Goal: Information Seeking & Learning: Learn about a topic

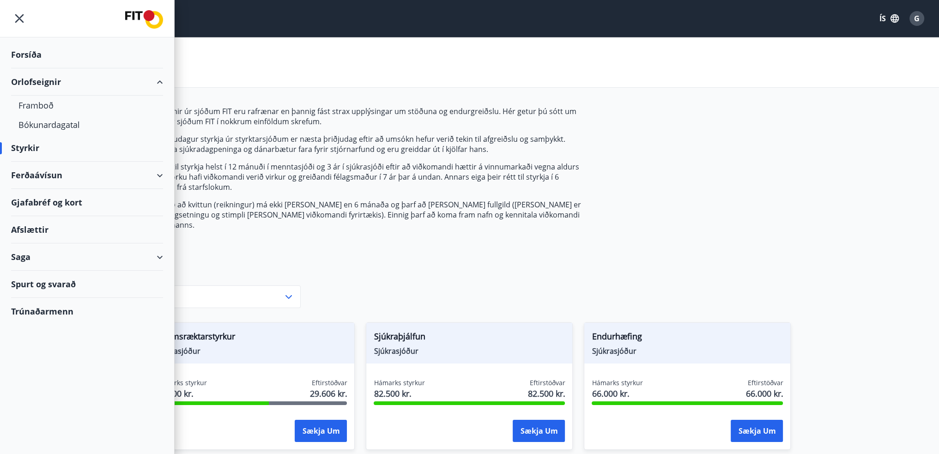
click at [16, 18] on icon "menu" at bounding box center [19, 18] width 17 height 17
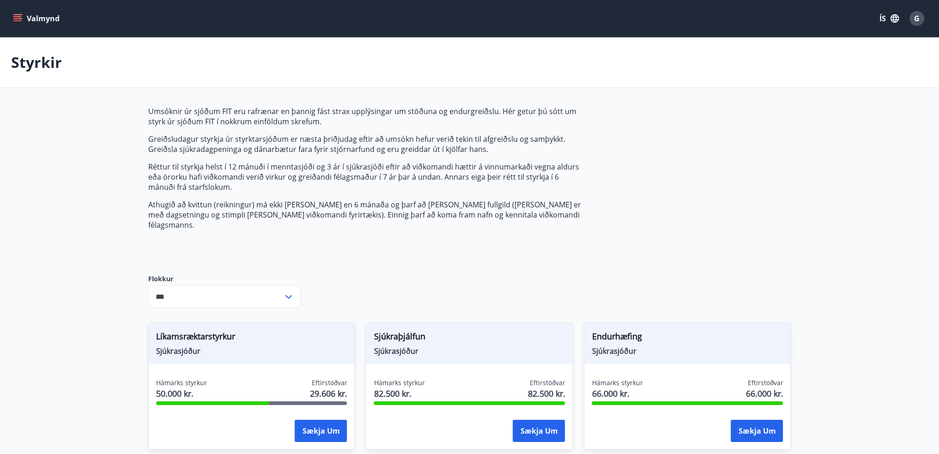
click at [22, 22] on button "Valmynd" at bounding box center [37, 18] width 52 height 17
click at [20, 20] on icon "menu" at bounding box center [17, 20] width 8 height 1
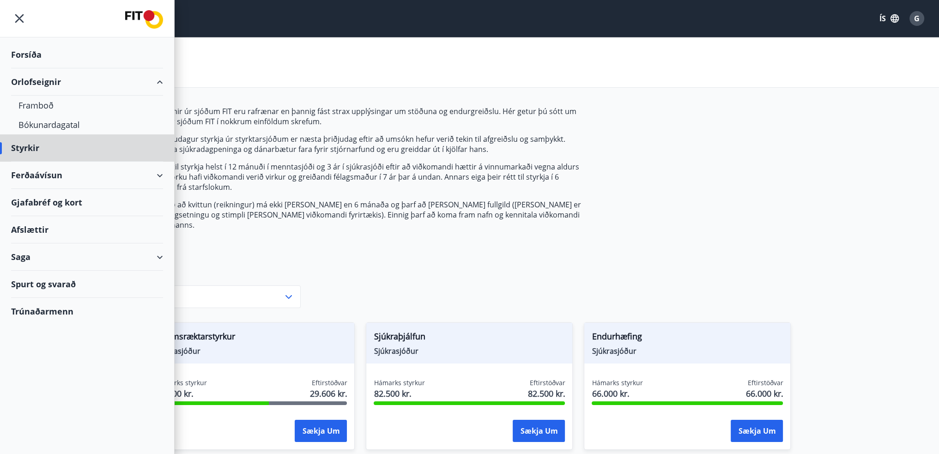
click at [24, 52] on div "Forsíða" at bounding box center [87, 54] width 152 height 27
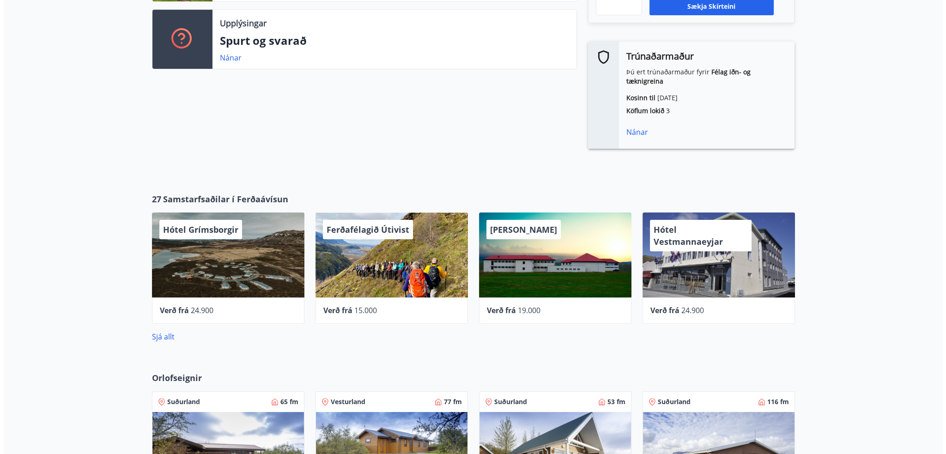
scroll to position [323, 0]
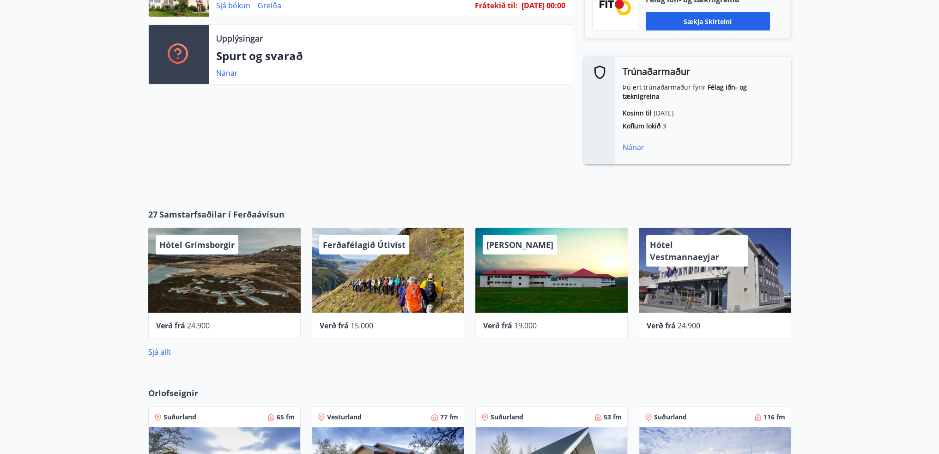
click at [195, 251] on div "Hótel Grímsborgir" at bounding box center [224, 270] width 152 height 85
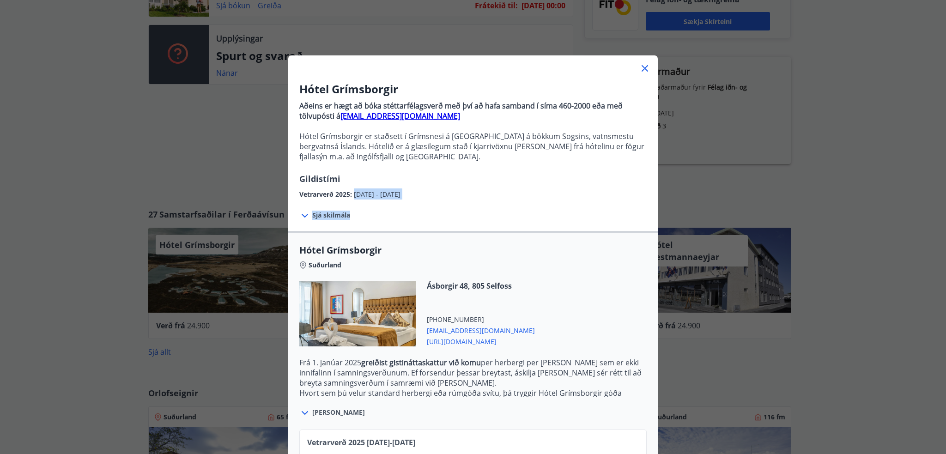
drag, startPoint x: 348, startPoint y: 194, endPoint x: 465, endPoint y: 201, distance: 117.9
click at [464, 201] on div "Hótel Grímsborgir Aðeins er hægt að bóka stéttarfélagsverð með því að hafa samb…" at bounding box center [472, 307] width 369 height 467
click at [338, 214] on span "Sjá skilmála" at bounding box center [331, 215] width 38 height 9
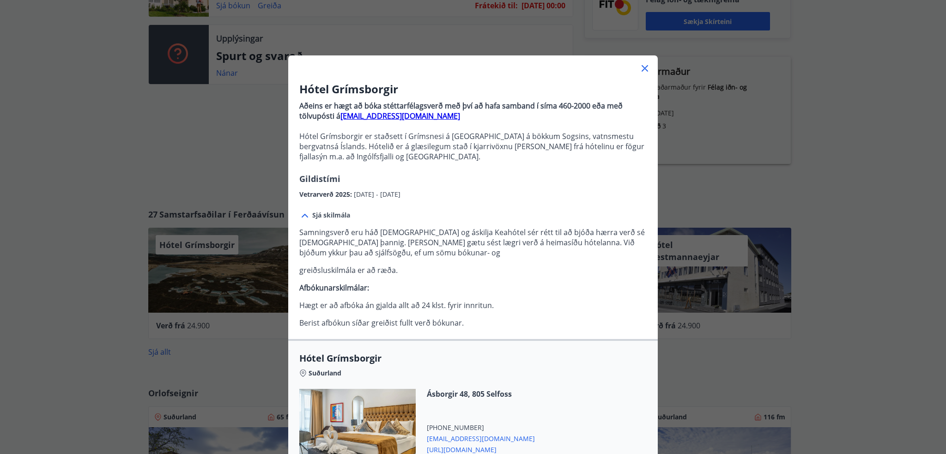
drag, startPoint x: 439, startPoint y: 195, endPoint x: 355, endPoint y: 191, distance: 84.6
click at [355, 191] on div "Vetrarverð 2025 : [DATE] - [DATE]" at bounding box center [472, 192] width 347 height 15
click at [472, 194] on div "Vetrarverð 2025 : [DATE] - [DATE]" at bounding box center [472, 192] width 347 height 15
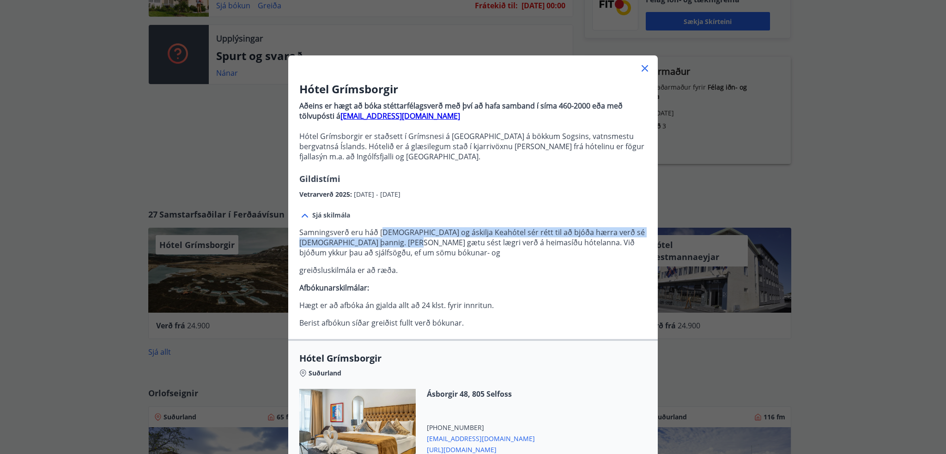
drag, startPoint x: 417, startPoint y: 239, endPoint x: 437, endPoint y: 241, distance: 20.4
click at [437, 241] on p "Samningsverð eru háð [DEMOGRAPHIC_DATA] og áskilja Keahótel sér rétt til að bjó…" at bounding box center [472, 242] width 347 height 30
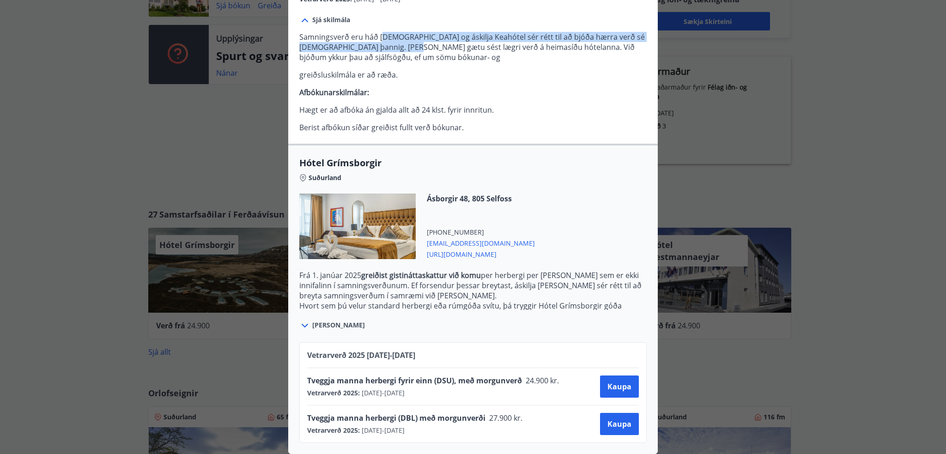
scroll to position [201, 0]
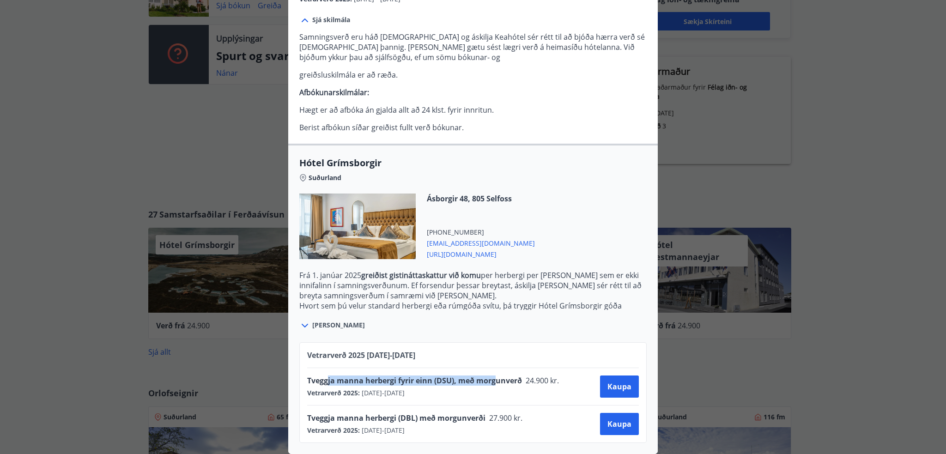
drag, startPoint x: 323, startPoint y: 377, endPoint x: 494, endPoint y: 368, distance: 170.6
click at [494, 375] on span "Tveggja manna herbergi fyrir einn (DSU), með morgunverð" at bounding box center [414, 380] width 215 height 10
click at [520, 392] on div "Tveggja manna herbergi fyrir einn (DSU), með morgunverð 24.900 kr. Vetrarverð 2…" at bounding box center [472, 386] width 331 height 37
drag, startPoint x: 384, startPoint y: 374, endPoint x: 477, endPoint y: 373, distance: 93.7
click at [477, 375] on span "Tveggja manna herbergi fyrir einn (DSU), með morgunverð" at bounding box center [414, 380] width 215 height 10
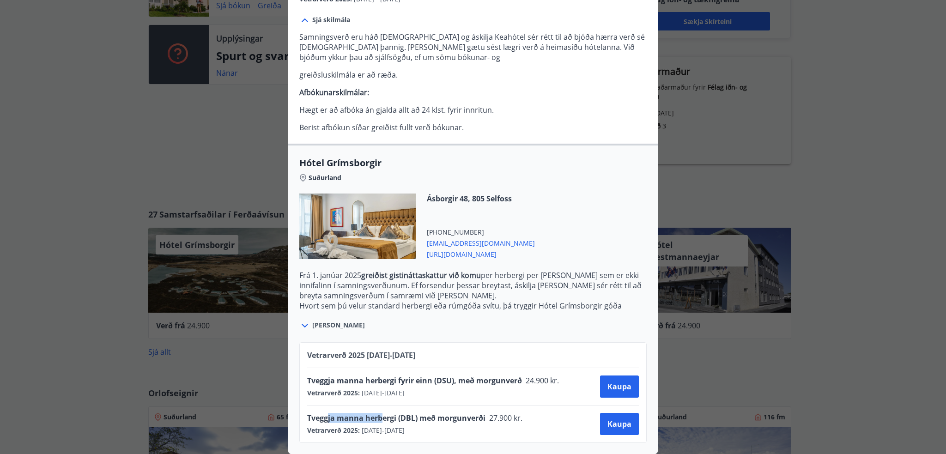
drag, startPoint x: 325, startPoint y: 411, endPoint x: 376, endPoint y: 408, distance: 51.4
click at [376, 413] on span "Tveggja manna herbergi (DBL) með morgunverði" at bounding box center [396, 418] width 178 height 10
click at [558, 413] on div "Tveggja manna herbergi (DBL) með morgunverði 27.900 kr. Vetrarverð 2025 : [DATE…" at bounding box center [472, 424] width 331 height 22
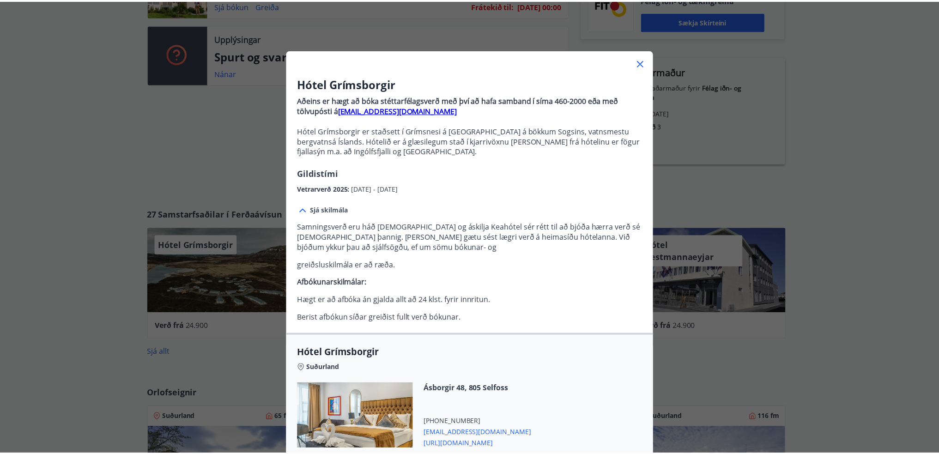
scroll to position [0, 0]
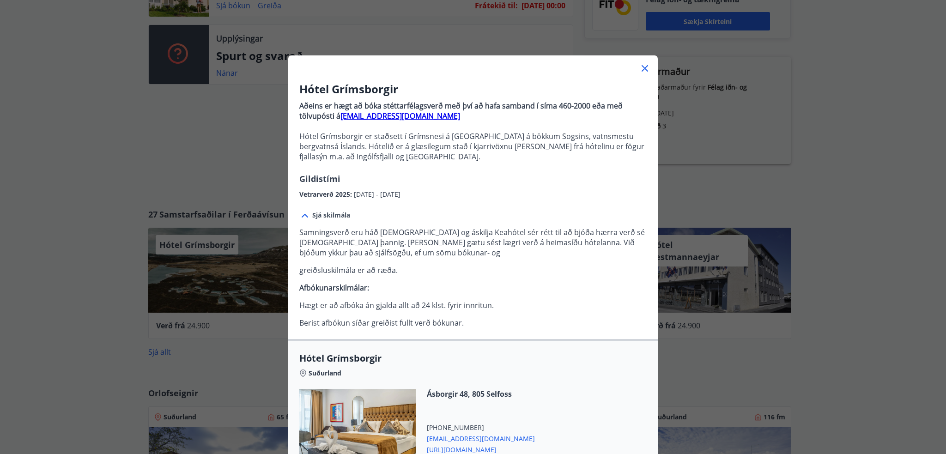
click at [642, 64] on icon at bounding box center [644, 68] width 11 height 11
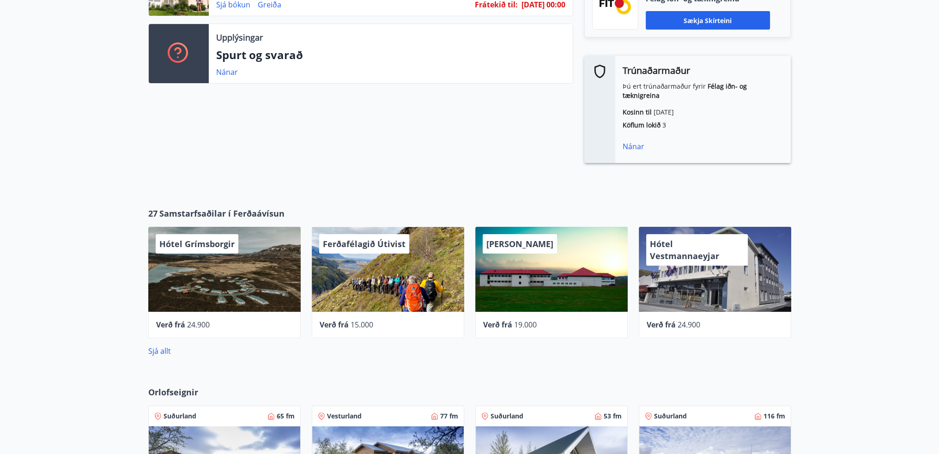
scroll to position [323, 0]
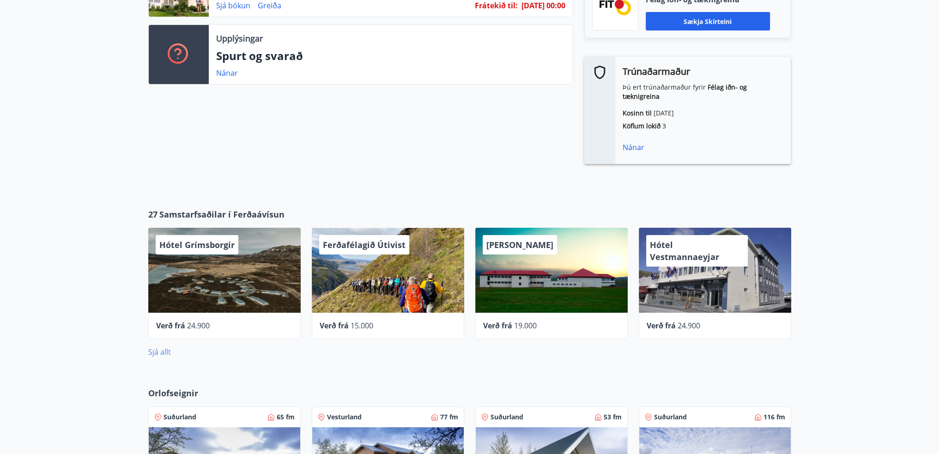
click at [161, 347] on link "Sjá allt" at bounding box center [159, 352] width 23 height 10
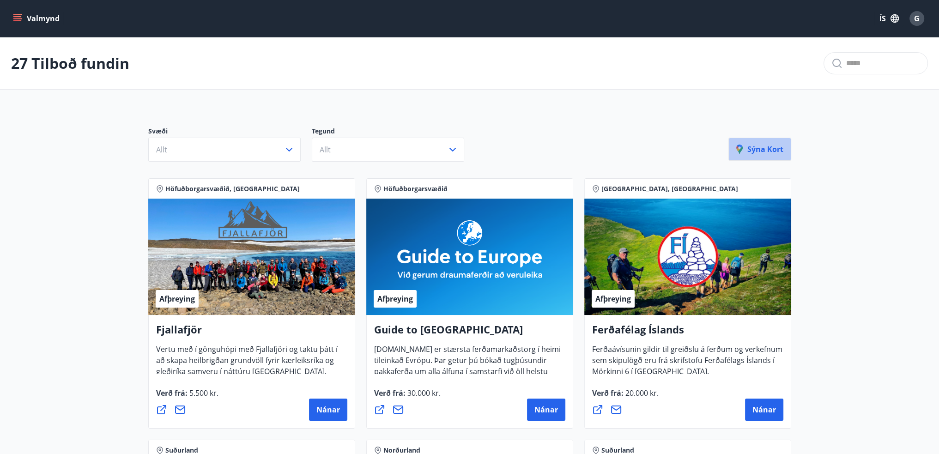
click at [770, 148] on p "Sýna kort" at bounding box center [759, 149] width 47 height 10
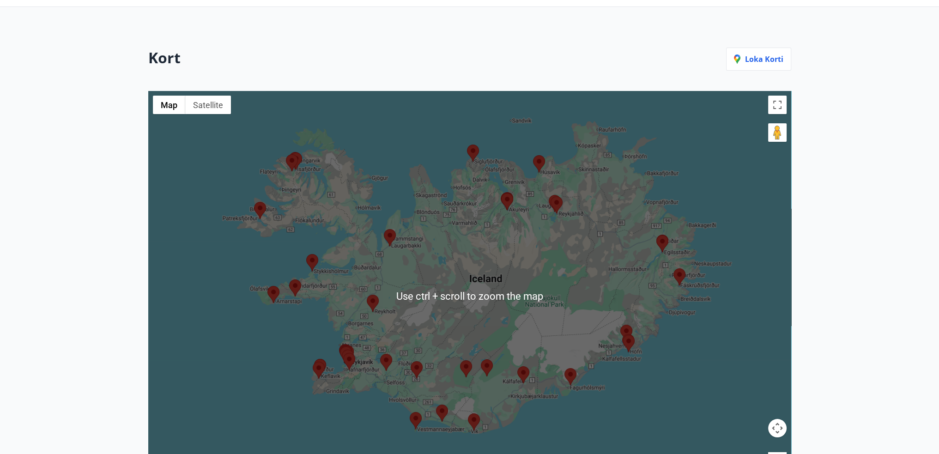
scroll to position [92, 0]
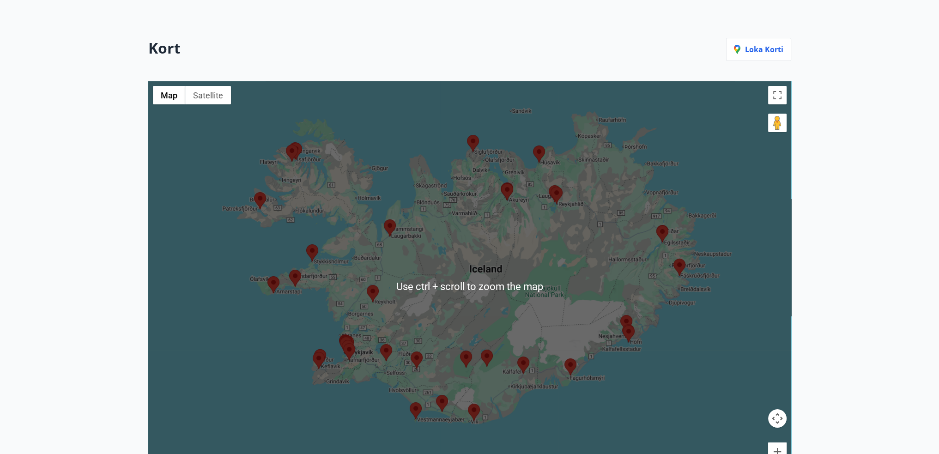
click at [922, 303] on main "27 Tilboð fundin Kort Loka korti ← Move left → Move right ↑ Move up ↓ Move down…" at bounding box center [469, 207] width 939 height 524
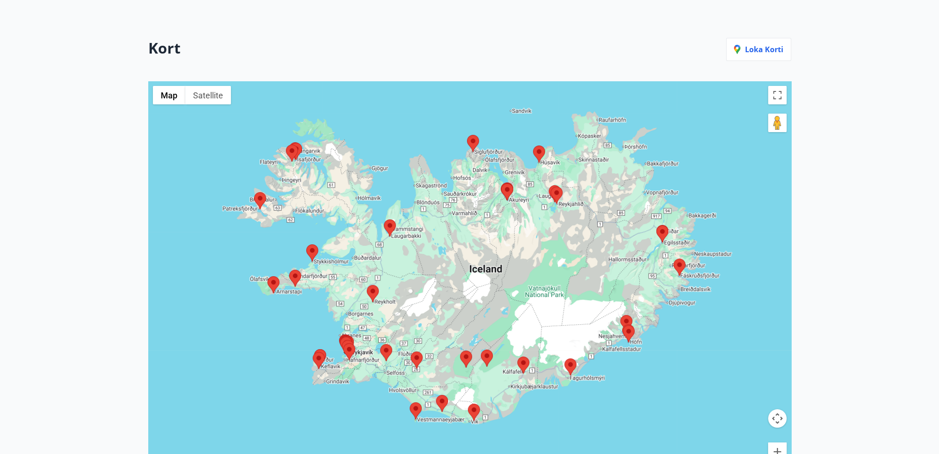
click at [673, 259] on area at bounding box center [673, 259] width 0 height 0
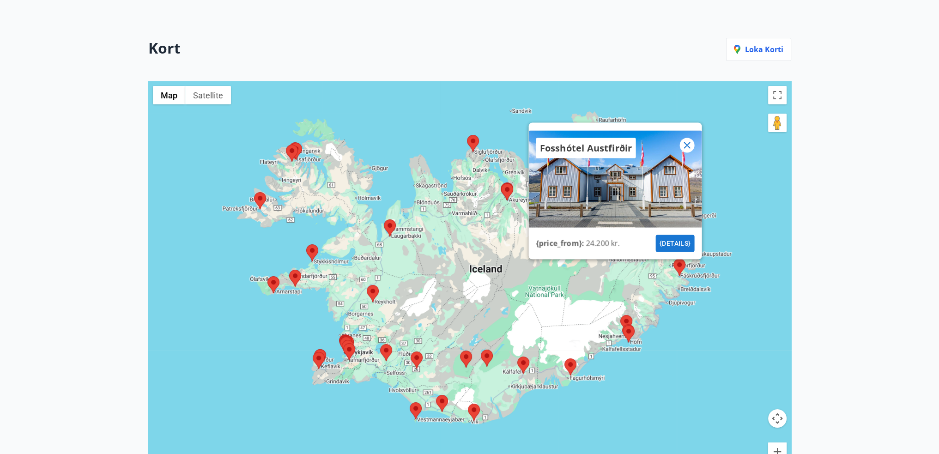
click at [687, 140] on icon at bounding box center [686, 144] width 11 height 11
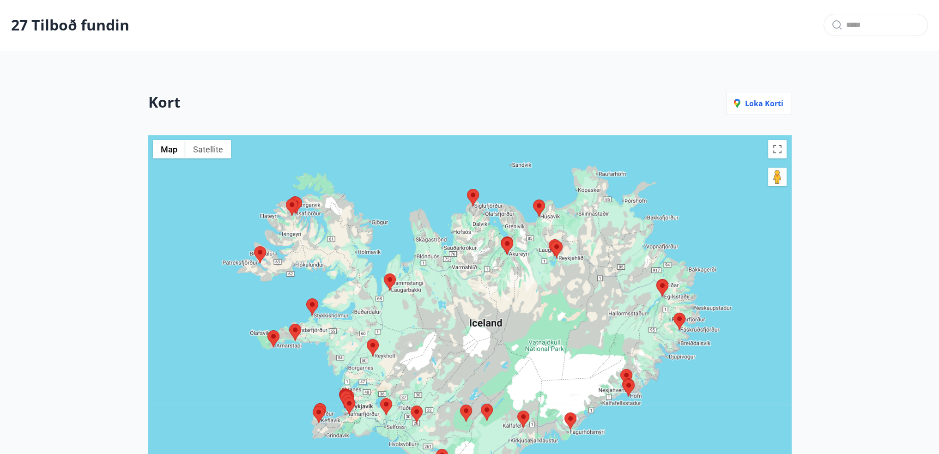
scroll to position [0, 0]
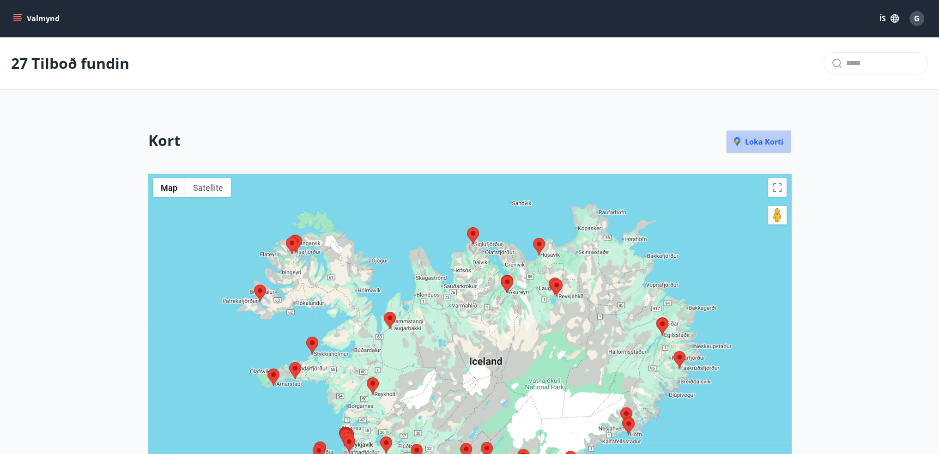
click at [767, 139] on p "Loka korti" at bounding box center [758, 142] width 49 height 10
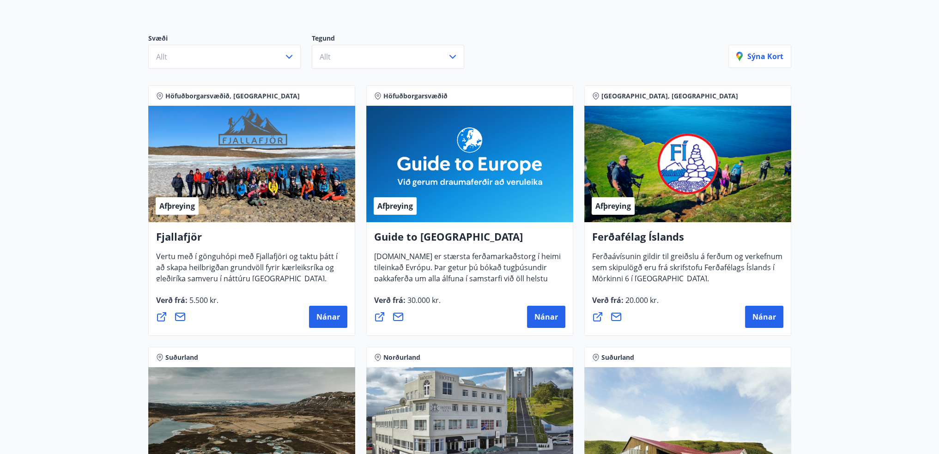
scroll to position [89, 0]
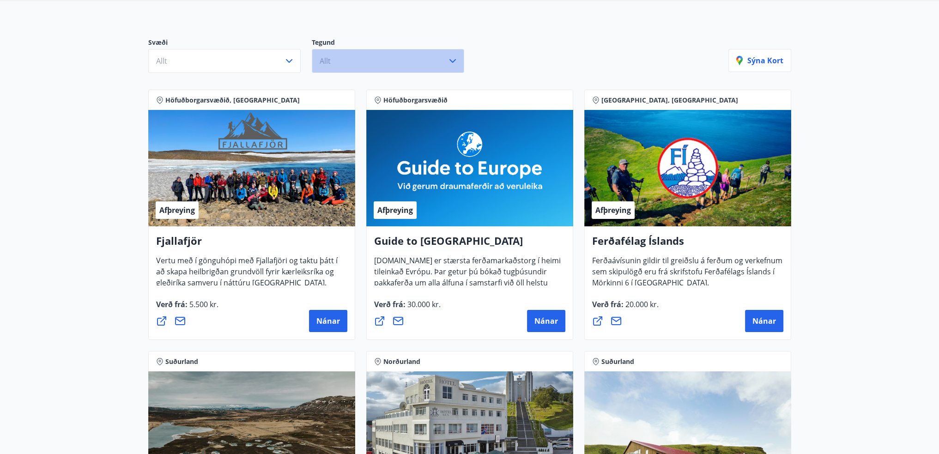
click at [451, 61] on icon "button" at bounding box center [452, 61] width 6 height 4
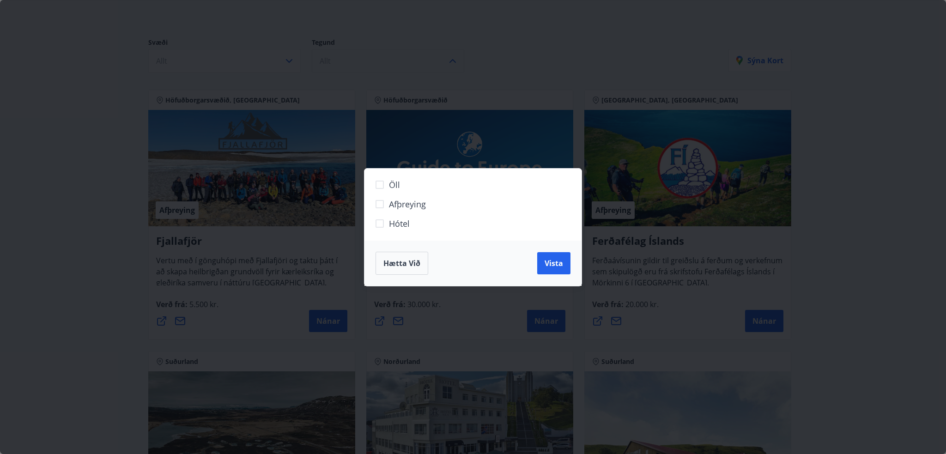
click at [451, 61] on div "Öll Afþreying Hótel Hætta við Vista" at bounding box center [473, 227] width 946 height 454
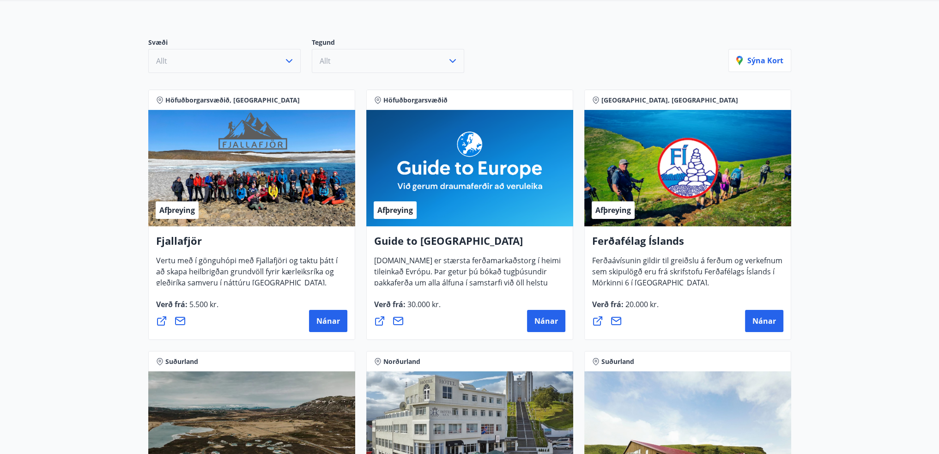
click at [281, 59] on button "Allt" at bounding box center [224, 61] width 152 height 24
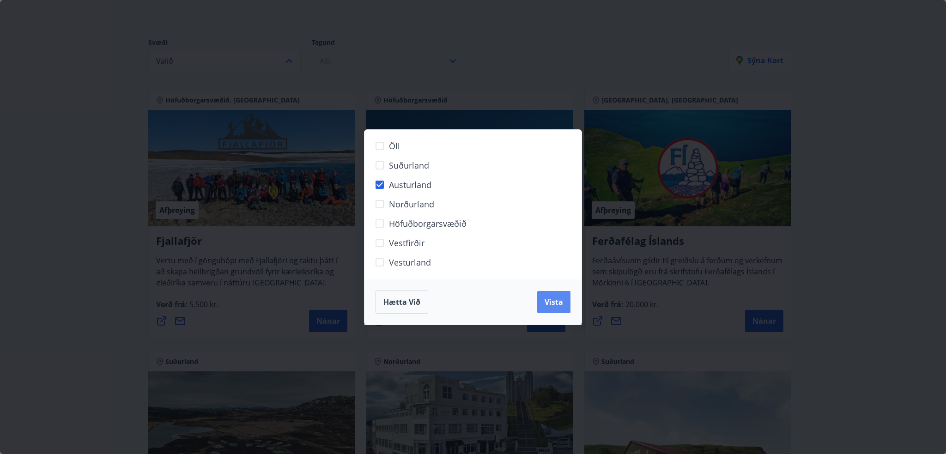
click at [550, 301] on span "Vista" at bounding box center [553, 302] width 18 height 10
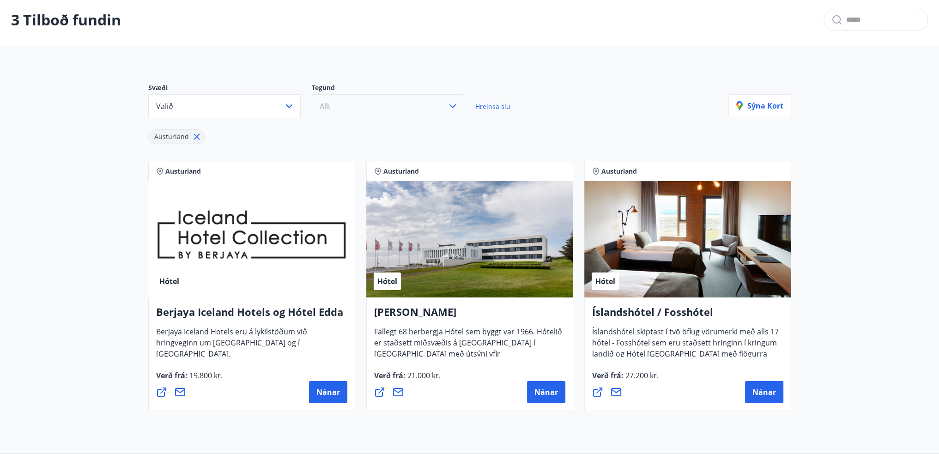
scroll to position [28, 0]
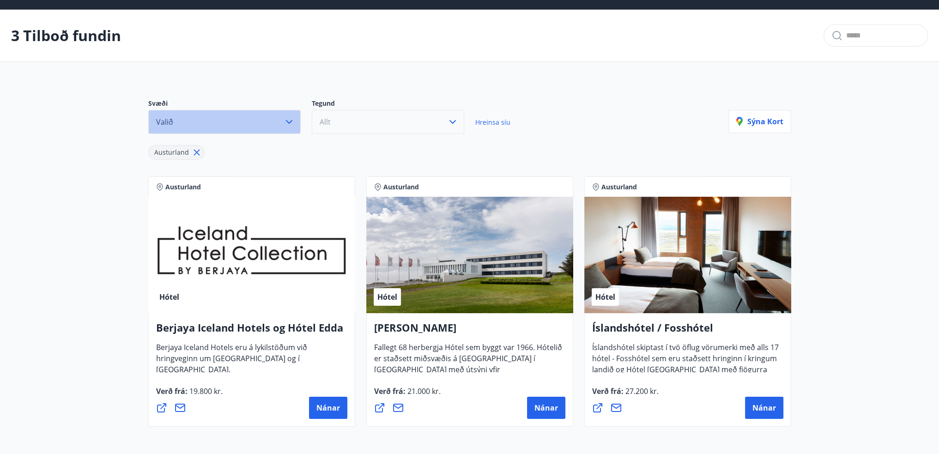
click at [289, 125] on icon "button" at bounding box center [288, 121] width 11 height 11
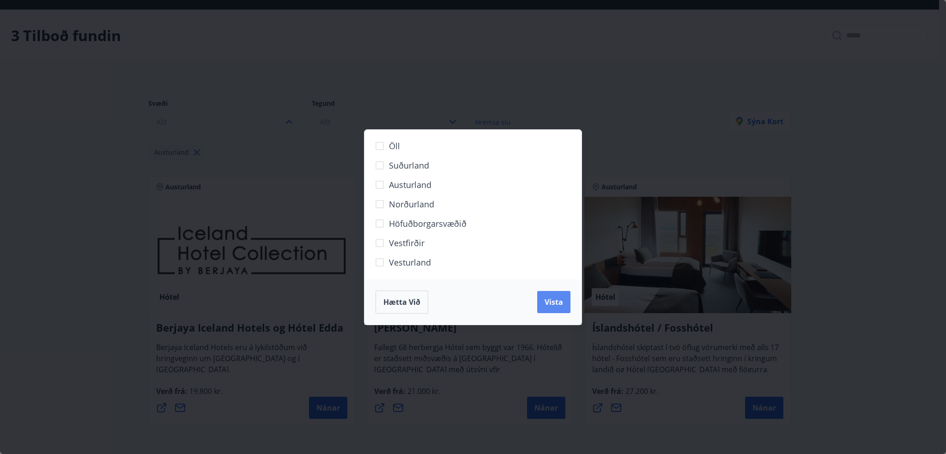
click at [548, 301] on span "Vista" at bounding box center [553, 302] width 18 height 10
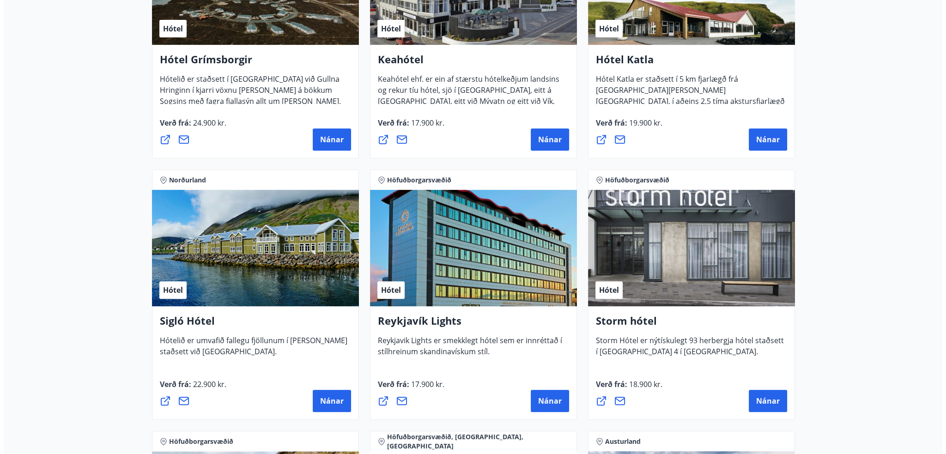
scroll to position [628, 0]
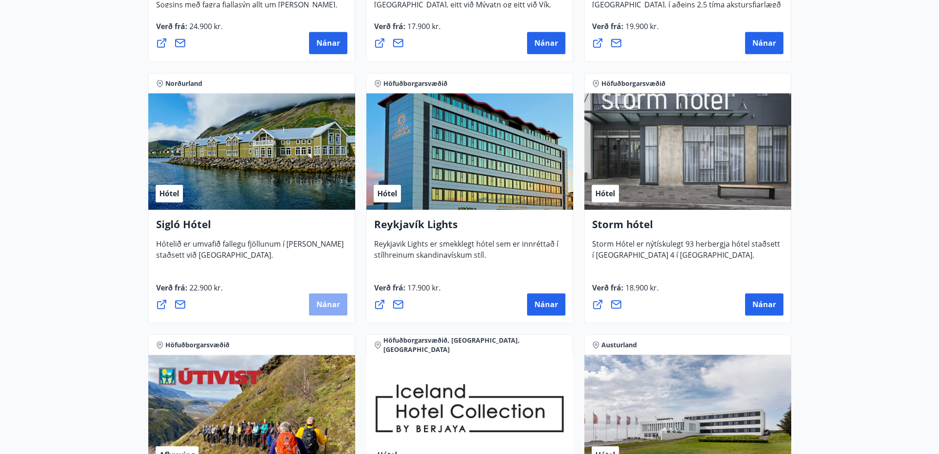
click at [328, 306] on span "Nánar" at bounding box center [328, 304] width 24 height 10
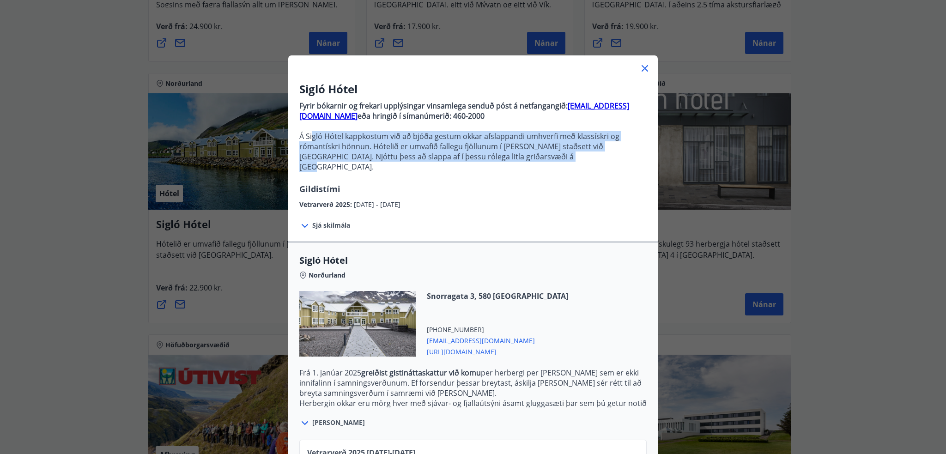
drag, startPoint x: 319, startPoint y: 135, endPoint x: 565, endPoint y: 156, distance: 247.0
click at [563, 156] on p "Á Sigló Hótel kappkostum við að bjóða gestum okkar afslappandi umhverfi með kla…" at bounding box center [472, 151] width 347 height 41
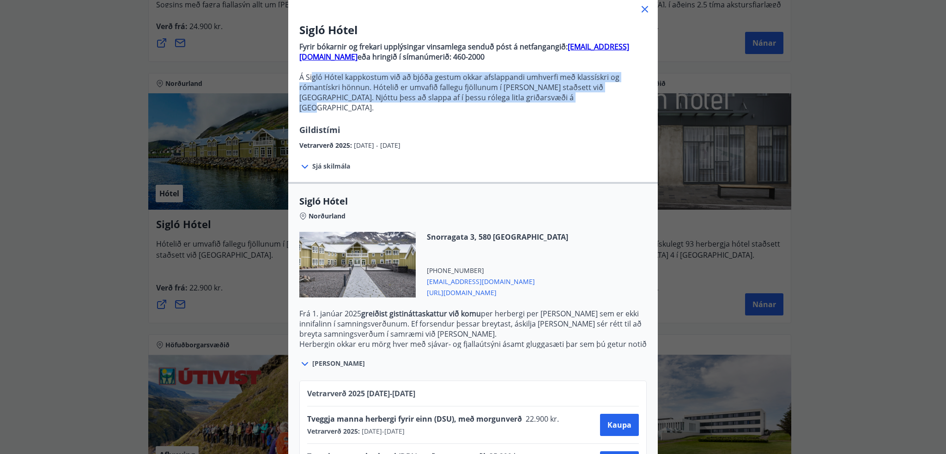
scroll to position [93, 0]
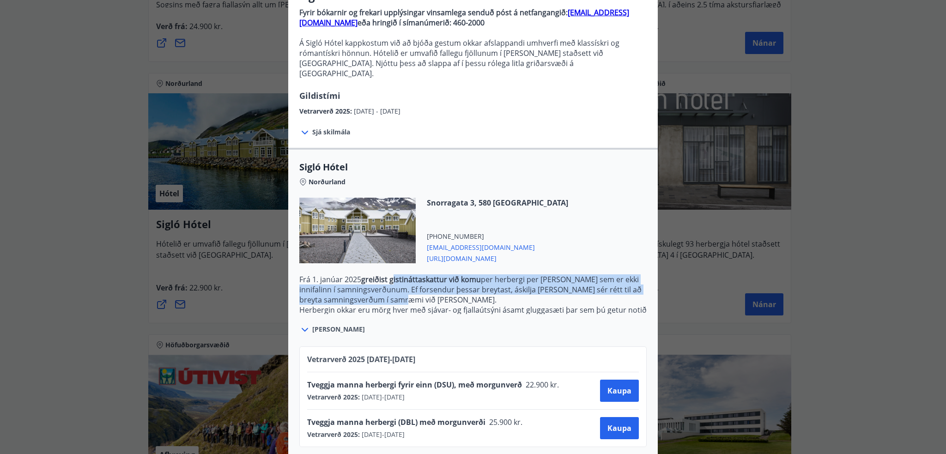
drag, startPoint x: 390, startPoint y: 273, endPoint x: 556, endPoint y: 288, distance: 167.3
click at [550, 286] on p "Frá [DATE] greiðist gistináttaskattur við komu per herbergi per [PERSON_NAME] s…" at bounding box center [472, 289] width 347 height 30
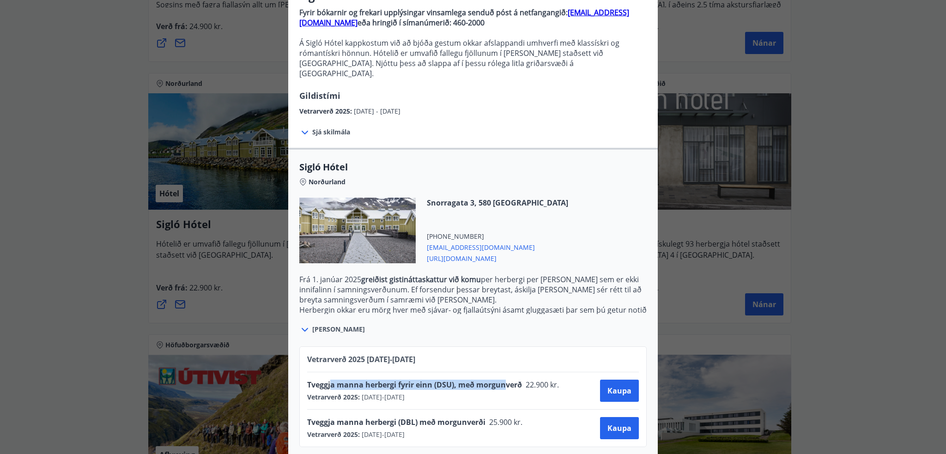
drag, startPoint x: 328, startPoint y: 376, endPoint x: 537, endPoint y: 379, distance: 209.2
click at [524, 379] on div "Tveggja manna herbergi fyrir einn (DSU), með morgunverð 22.900 kr." at bounding box center [436, 385] width 258 height 13
click at [565, 379] on div "Tveggja manna herbergi fyrir einn (DSU), með morgunverð 22.900 kr. Vetrarverð 2…" at bounding box center [472, 390] width 331 height 22
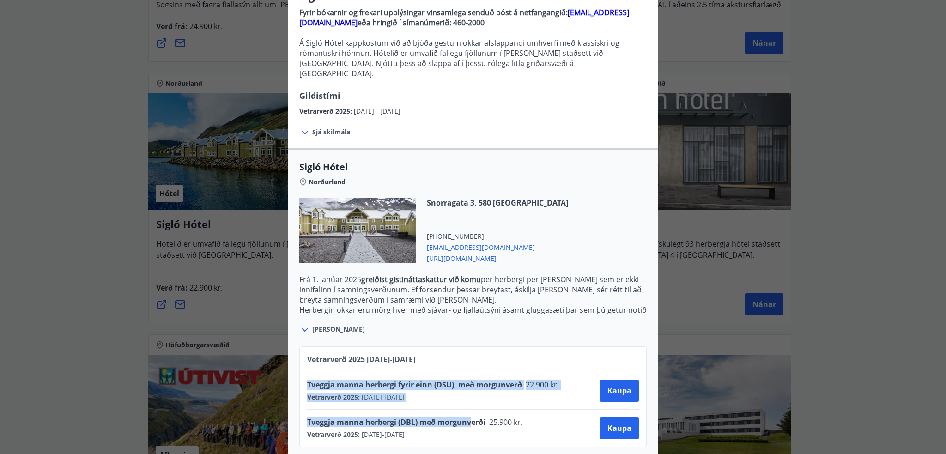
drag, startPoint x: 301, startPoint y: 373, endPoint x: 465, endPoint y: 408, distance: 168.3
click at [465, 408] on div "Vetrarverð [PHONE_NUMBER][DATE] - [DATE] Tveggja manna herbergi fyrir einn (DSU…" at bounding box center [472, 396] width 347 height 101
click at [411, 379] on span "Tveggja manna herbergi fyrir einn (DSU), með morgunverð" at bounding box center [414, 384] width 215 height 10
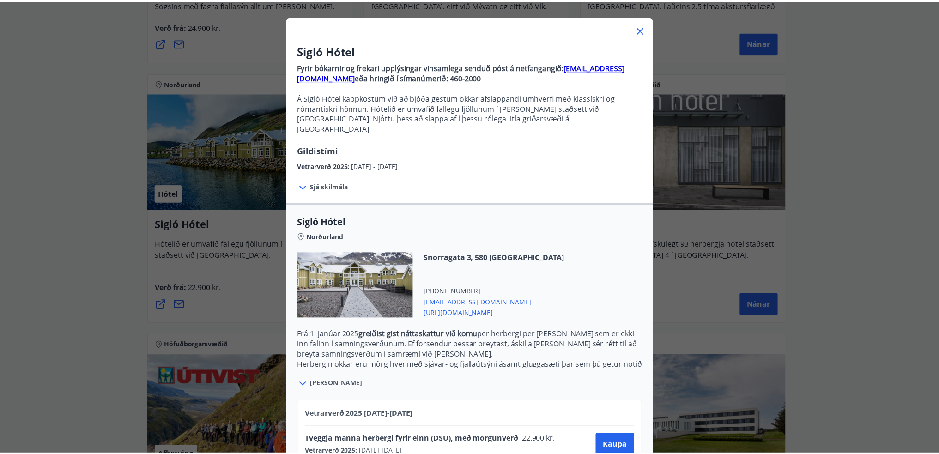
scroll to position [0, 0]
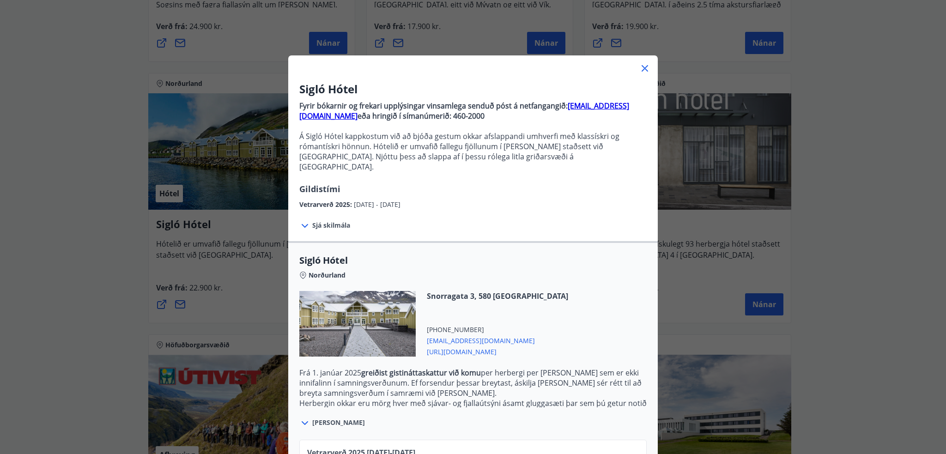
click at [644, 70] on icon at bounding box center [644, 68] width 11 height 11
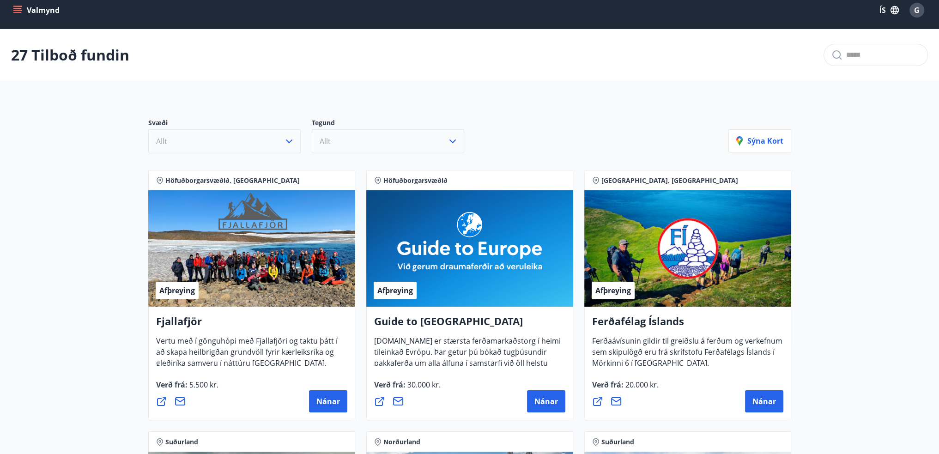
scroll to position [46, 0]
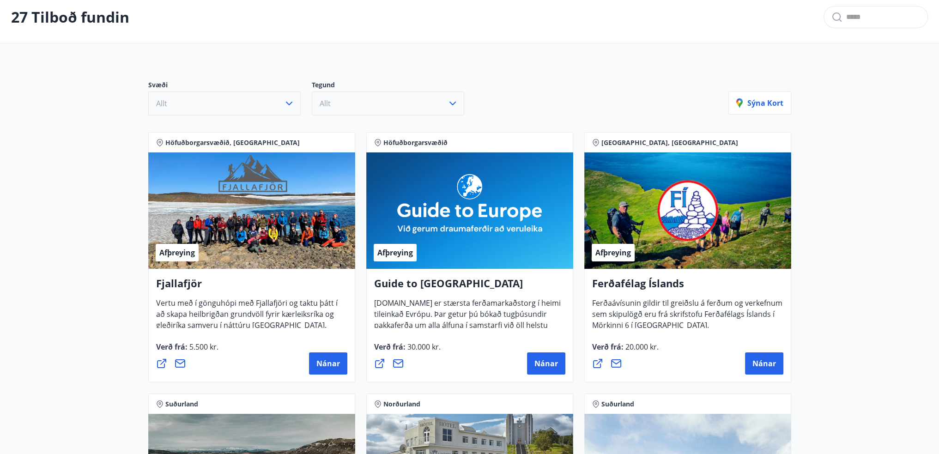
click at [44, 19] on p "27 Tilboð fundin" at bounding box center [70, 17] width 118 height 20
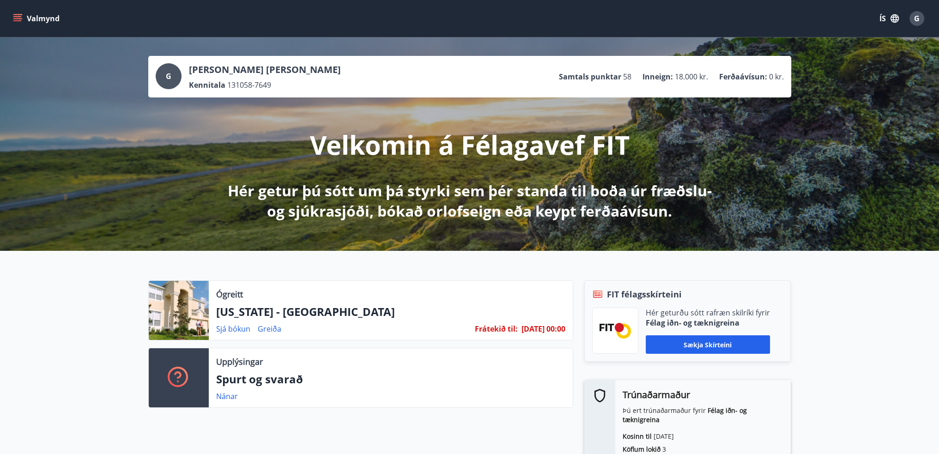
click at [20, 22] on icon "menu" at bounding box center [17, 18] width 9 height 9
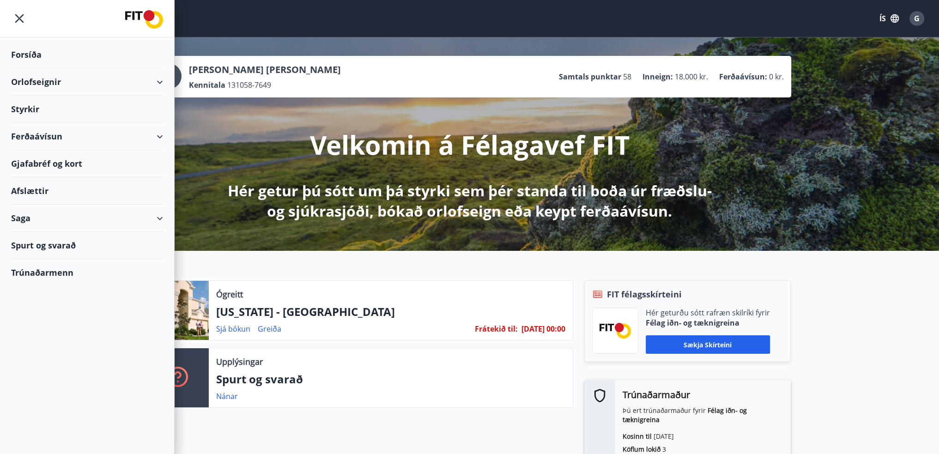
click at [42, 241] on div "Spurt og svarað" at bounding box center [87, 245] width 152 height 27
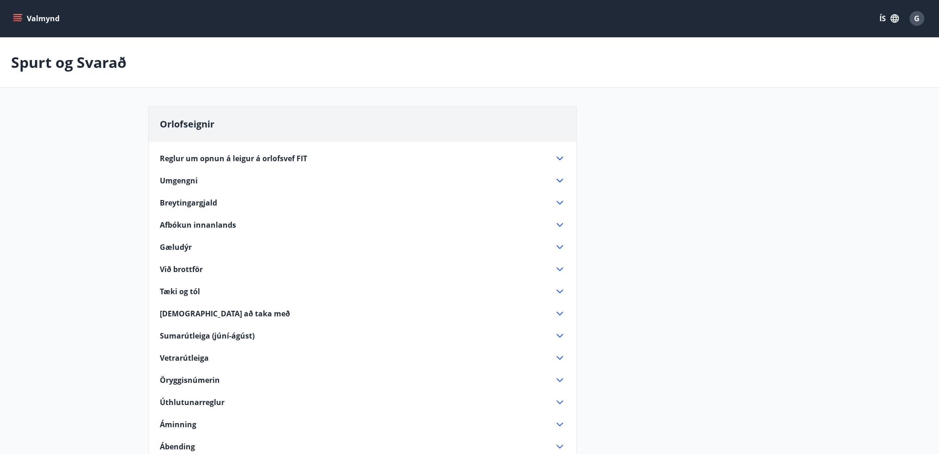
click at [214, 335] on span "Sumarútleiga (júní-ágúst)" at bounding box center [207, 336] width 95 height 10
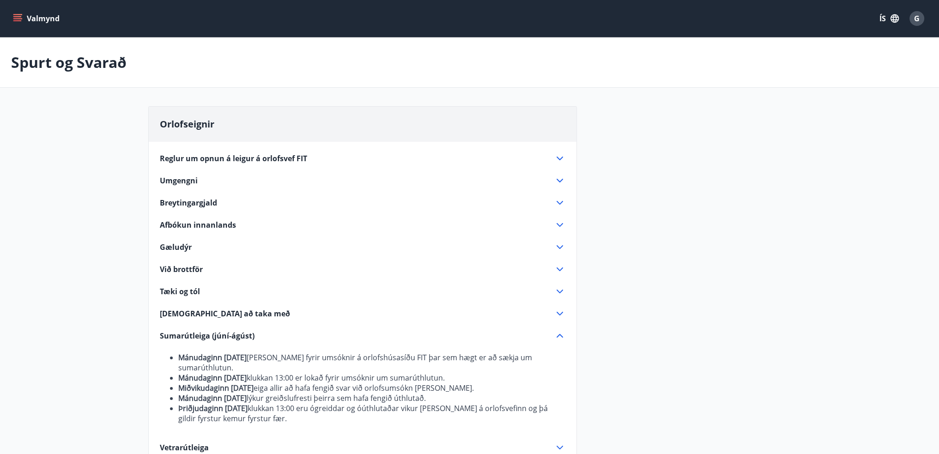
click at [220, 157] on span "Reglur um opnun á leigur á orlofsvef FIT" at bounding box center [233, 158] width 147 height 10
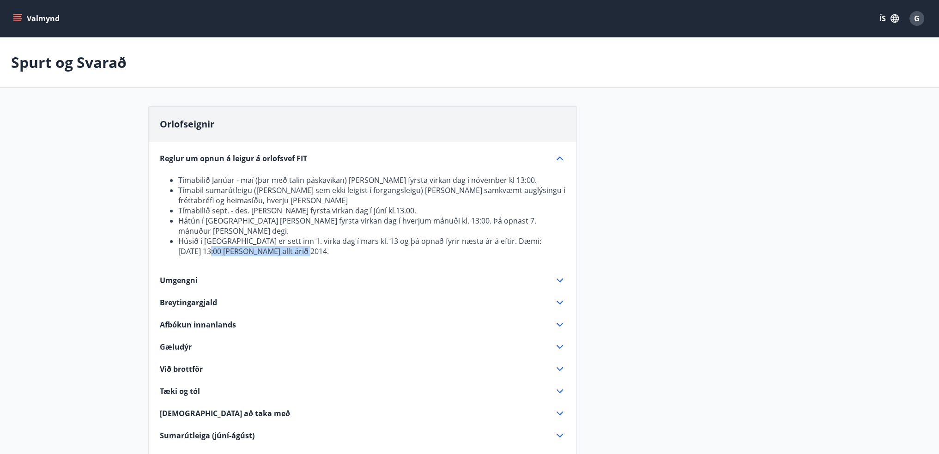
drag, startPoint x: 193, startPoint y: 238, endPoint x: 289, endPoint y: 246, distance: 95.9
click at [284, 246] on div "Tímabilið Janúar - maí (þar með talin páskavikan) [PERSON_NAME] fyrsta virkan d…" at bounding box center [362, 214] width 405 height 100
click at [299, 245] on li "Húsið í [GEOGRAPHIC_DATA] er sett inn 1. virka dag í mars kl. 13 og þá opnað fy…" at bounding box center [371, 246] width 387 height 20
drag, startPoint x: 181, startPoint y: 240, endPoint x: 305, endPoint y: 241, distance: 123.7
click at [276, 241] on li "Húsið í [GEOGRAPHIC_DATA] er sett inn 1. virka dag í mars kl. 13 og þá opnað fy…" at bounding box center [371, 246] width 387 height 20
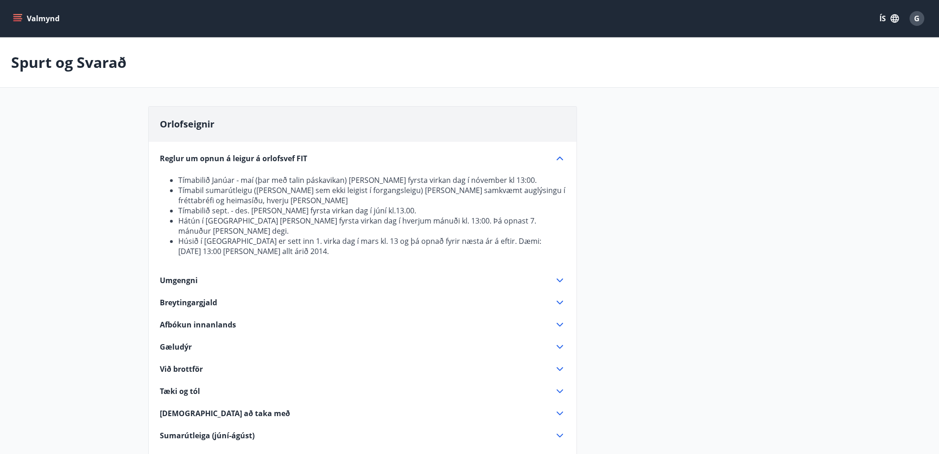
click at [305, 241] on li "Húsið í [GEOGRAPHIC_DATA] er sett inn 1. virka dag í mars kl. 13 og þá opnað fy…" at bounding box center [371, 246] width 387 height 20
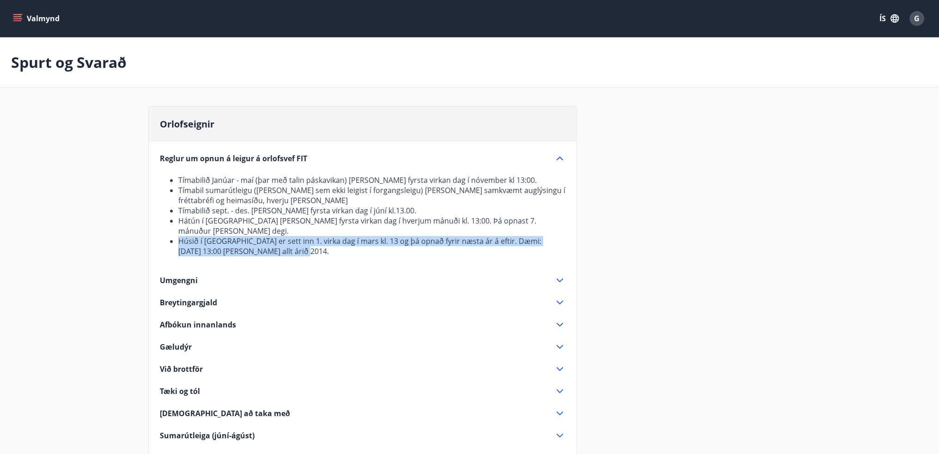
drag, startPoint x: 201, startPoint y: 229, endPoint x: 404, endPoint y: 236, distance: 202.3
click at [404, 236] on ul "Tímabilið Janúar - maí (þar með talin páskavikan) [PERSON_NAME] fyrsta virkan d…" at bounding box center [362, 215] width 405 height 81
click at [376, 247] on div "Tímabilið Janúar - maí (þar með talin páskavikan) [PERSON_NAME] fyrsta virkan d…" at bounding box center [362, 214] width 405 height 100
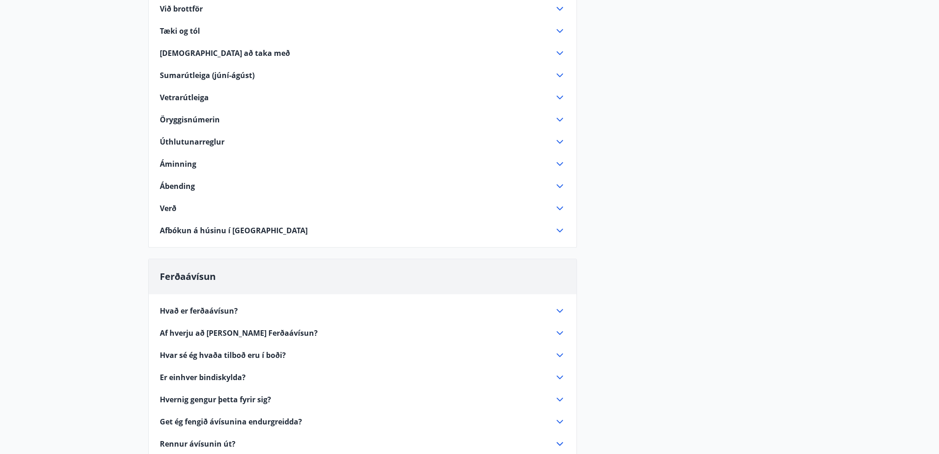
scroll to position [369, 0]
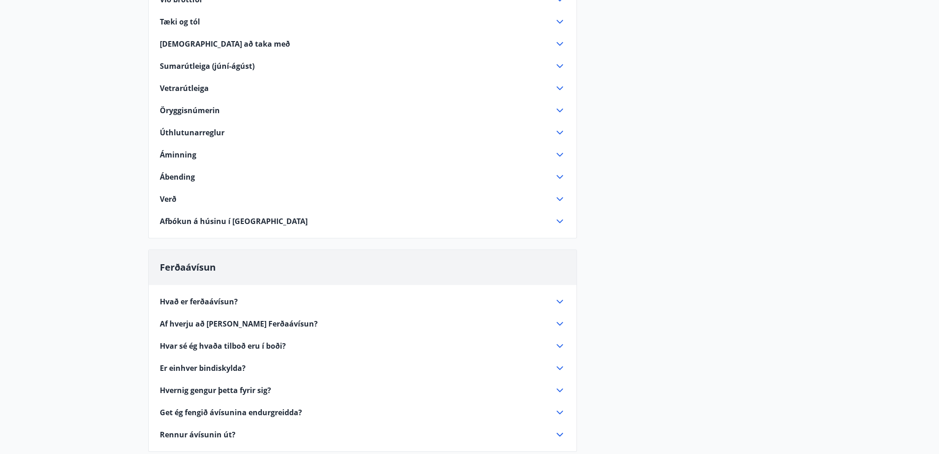
click at [170, 193] on div "Verð" at bounding box center [362, 198] width 405 height 11
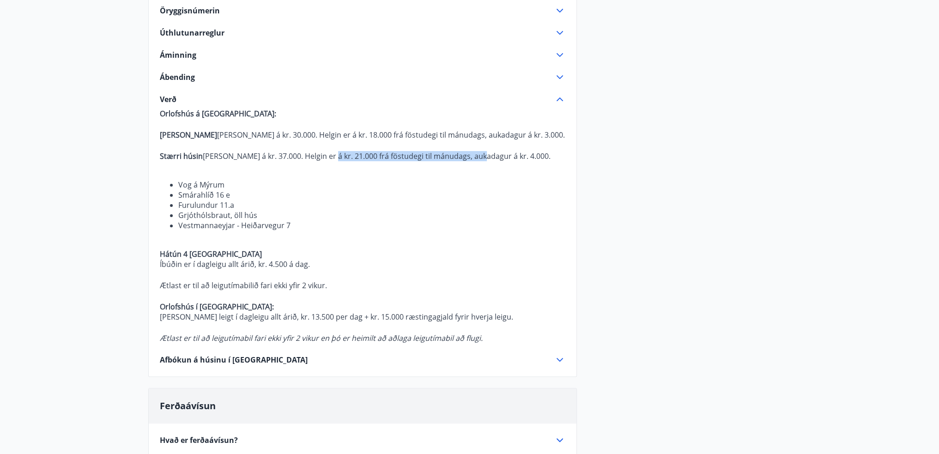
drag, startPoint x: 321, startPoint y: 155, endPoint x: 476, endPoint y: 154, distance: 154.7
click at [476, 154] on p "Stærri [PERSON_NAME] er á kr. 37.000. Helgin er á kr. 21.000 frá föstudegi til …" at bounding box center [362, 156] width 405 height 10
click at [345, 177] on p "Orlofshús á [GEOGRAPHIC_DATA]: [PERSON_NAME] [PERSON_NAME] á kr. 30.000. Helgin…" at bounding box center [362, 225] width 405 height 235
click at [358, 155] on p "Stærri [PERSON_NAME] er á kr. 37.000. Helgin er á kr. 21.000 frá föstudegi til …" at bounding box center [362, 156] width 405 height 10
click at [397, 162] on p at bounding box center [362, 166] width 405 height 11
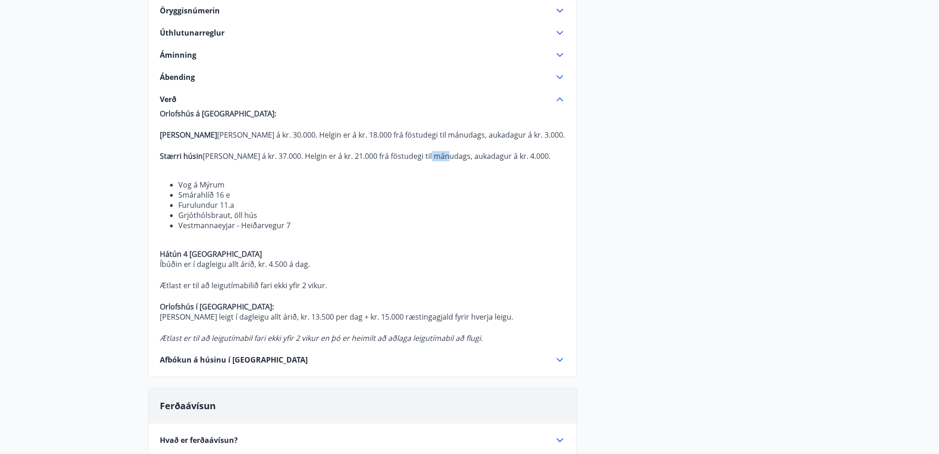
drag, startPoint x: 422, startPoint y: 156, endPoint x: 440, endPoint y: 155, distance: 18.0
click at [440, 155] on p "Stærri [PERSON_NAME] er á kr. 37.000. Helgin er á kr. 21.000 frá föstudegi til …" at bounding box center [362, 156] width 405 height 10
drag, startPoint x: 178, startPoint y: 186, endPoint x: 255, endPoint y: 188, distance: 77.1
click at [235, 188] on li "Vog á Mýrum" at bounding box center [371, 185] width 387 height 10
click at [268, 190] on li "Smárahlíð 16 e" at bounding box center [371, 195] width 387 height 10
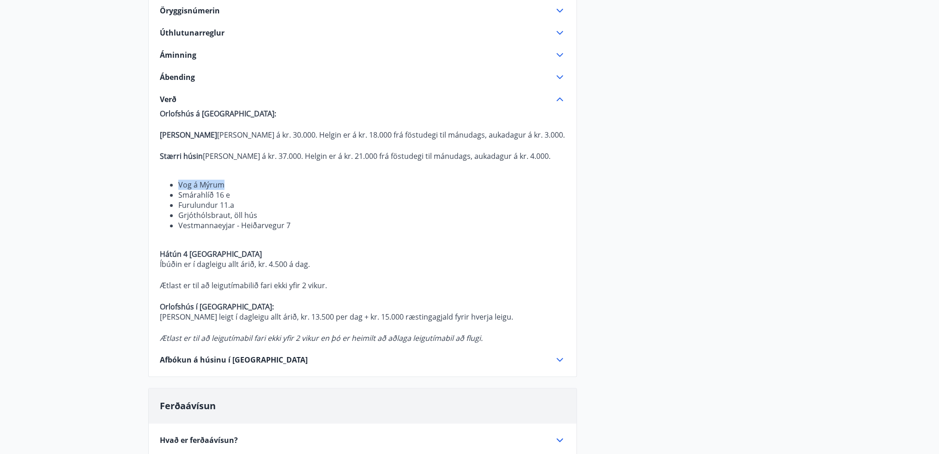
drag, startPoint x: 179, startPoint y: 194, endPoint x: 309, endPoint y: 223, distance: 133.3
click at [309, 223] on ul "Vog á [PERSON_NAME] Smárahlíð 16 e Furulundur 11.a Grjóthólsbraut, öll hús Vest…" at bounding box center [362, 205] width 405 height 51
click at [311, 223] on li "Vestmannaeyjar - Heiðarvegur 7" at bounding box center [371, 225] width 387 height 10
drag, startPoint x: 295, startPoint y: 225, endPoint x: 171, endPoint y: 185, distance: 129.9
click at [171, 185] on ul "Vog á [PERSON_NAME] Smárahlíð 16 e Furulundur 11.a Grjóthólsbraut, öll hús Vest…" at bounding box center [362, 205] width 405 height 51
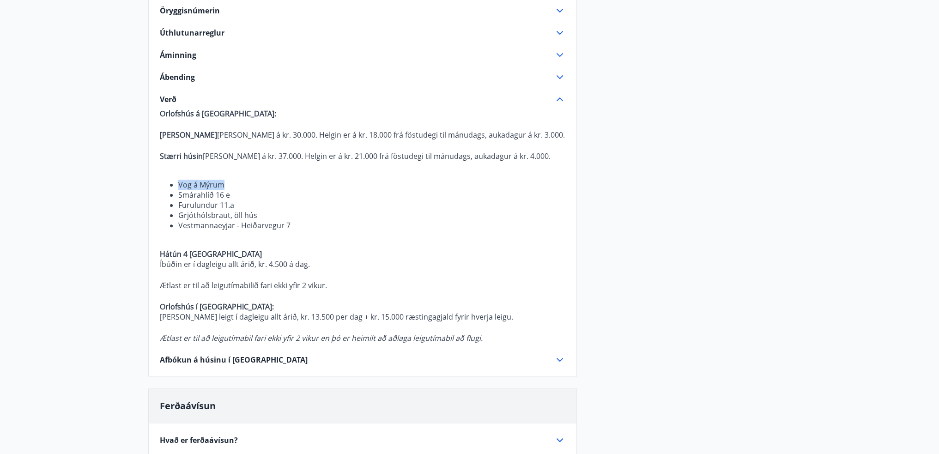
click at [354, 210] on li "Grjóthólsbraut, öll hús" at bounding box center [371, 215] width 387 height 10
drag, startPoint x: 264, startPoint y: 228, endPoint x: 188, endPoint y: 210, distance: 77.3
click at [177, 210] on ul "Vog á [PERSON_NAME] Smárahlíð 16 e Furulundur 11.a Grjóthólsbraut, öll hús Vest…" at bounding box center [362, 205] width 405 height 51
click at [332, 220] on li "Vestmannaeyjar - Heiðarvegur 7" at bounding box center [371, 225] width 387 height 10
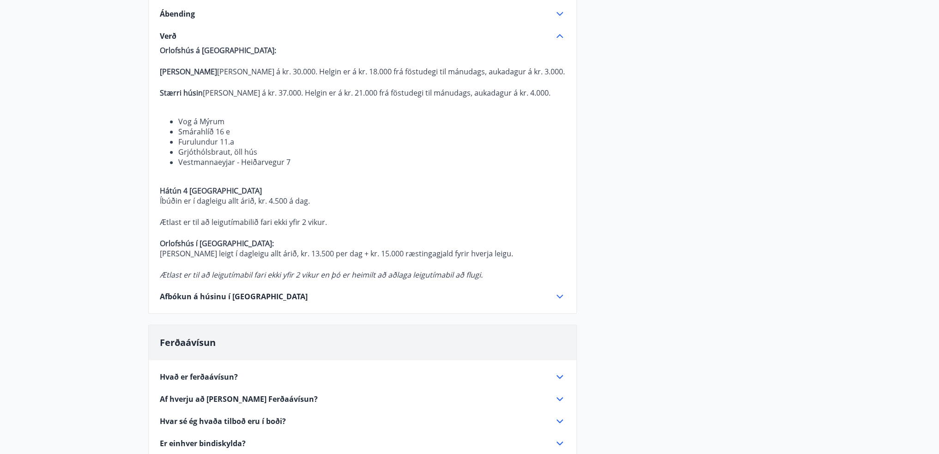
scroll to position [462, 0]
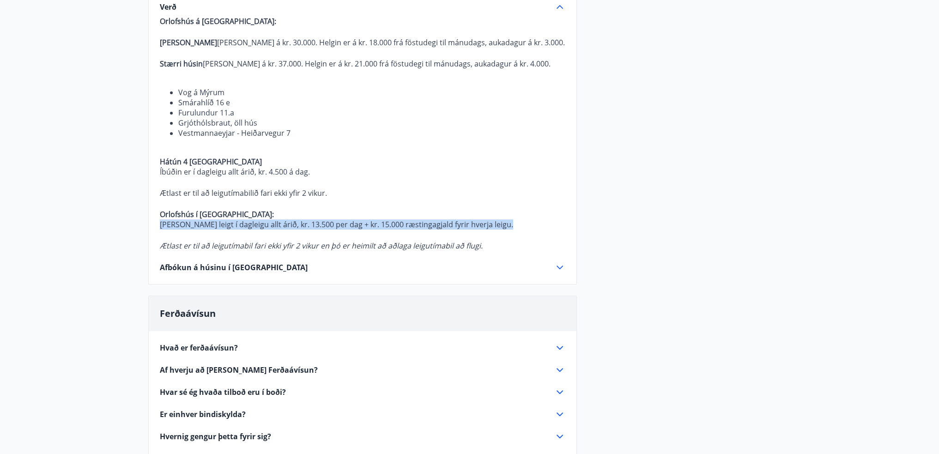
drag, startPoint x: 158, startPoint y: 223, endPoint x: 398, endPoint y: 231, distance: 239.7
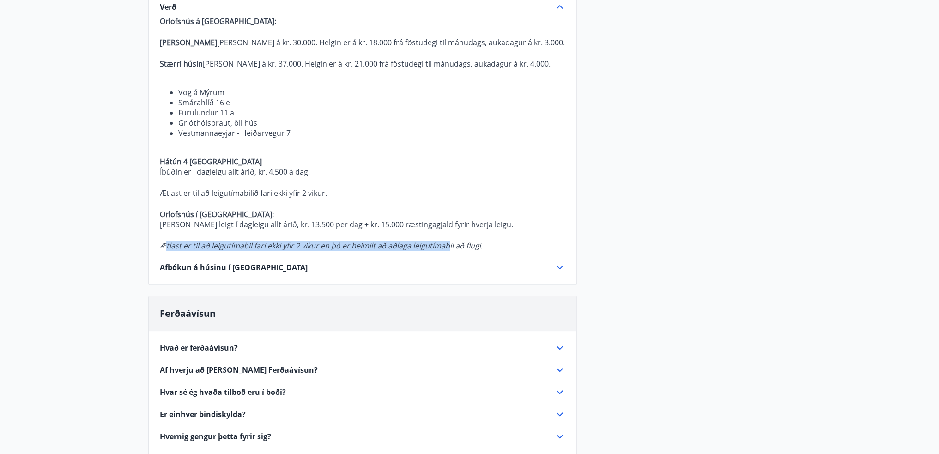
drag, startPoint x: 166, startPoint y: 249, endPoint x: 448, endPoint y: 247, distance: 282.1
click at [448, 247] on em "Ætlast er til að leigutímabil fari ekki yfir 2 vikur en þó er heimilt að aðlaga…" at bounding box center [321, 246] width 323 height 10
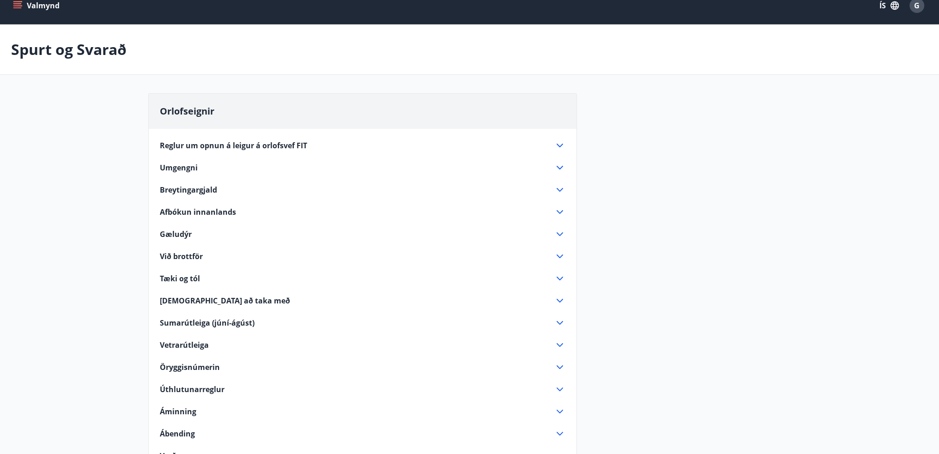
scroll to position [0, 0]
